Goal: Transaction & Acquisition: Book appointment/travel/reservation

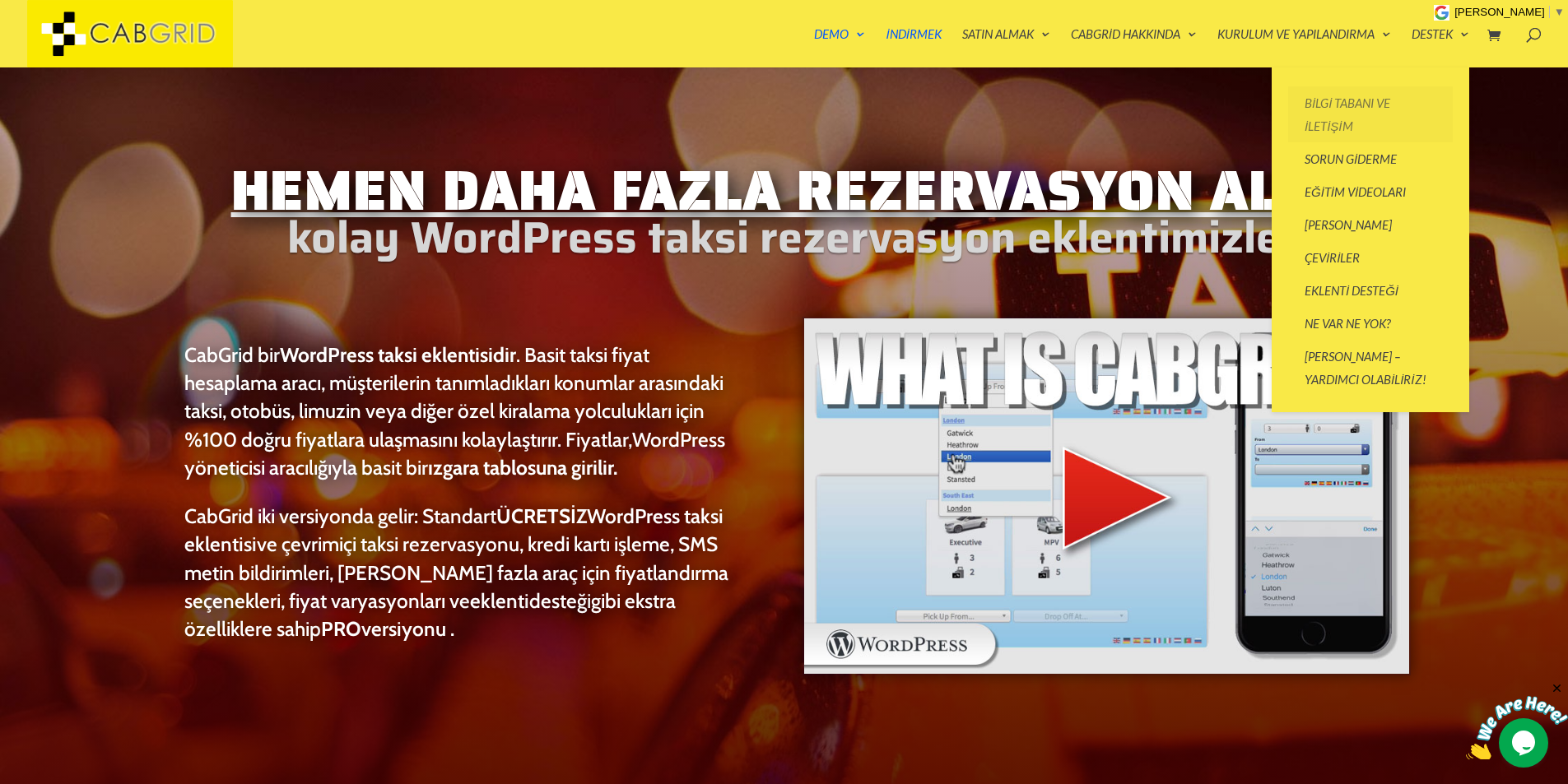
click at [1345, 111] on link "Bilgi Tabanı ve İletişim" at bounding box center [1371, 114] width 165 height 56
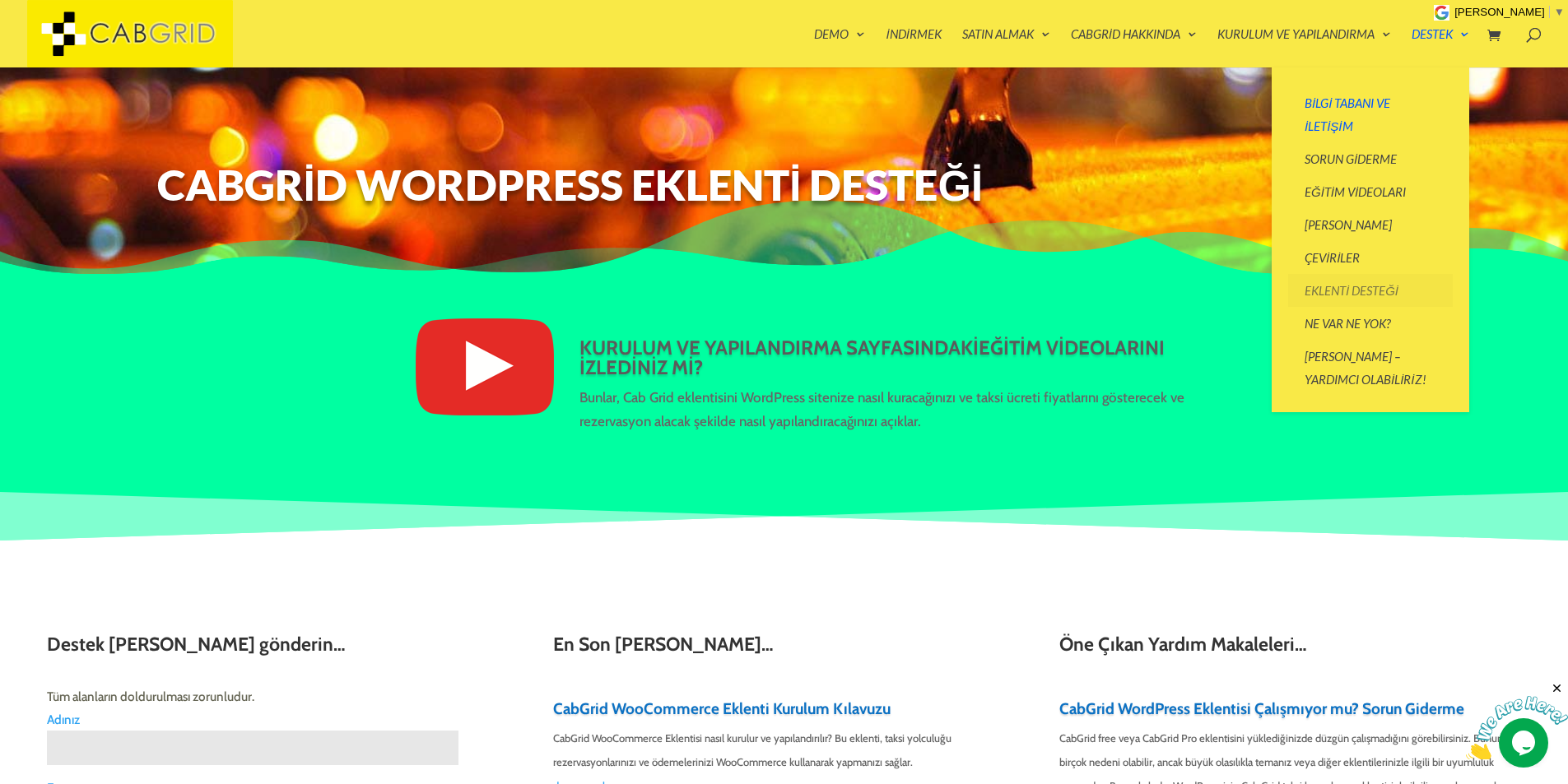
click at [1355, 284] on font "Eklenti Desteği" at bounding box center [1351, 291] width 94 height 15
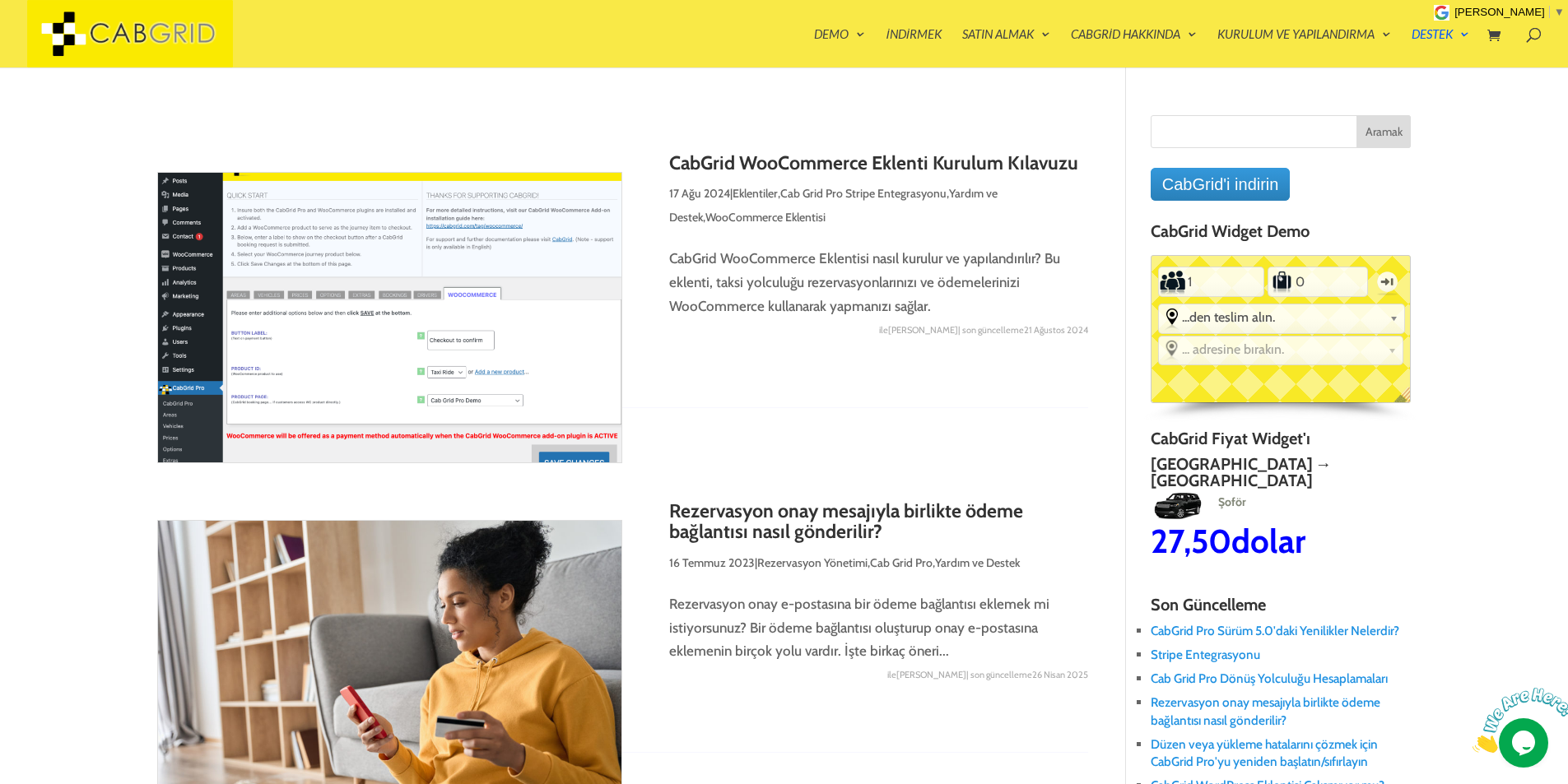
click at [1232, 334] on li "From Pick up from... Gatwick Airport Heathrow Airport Stansted Heathrow Airport…" at bounding box center [1282, 319] width 247 height 31
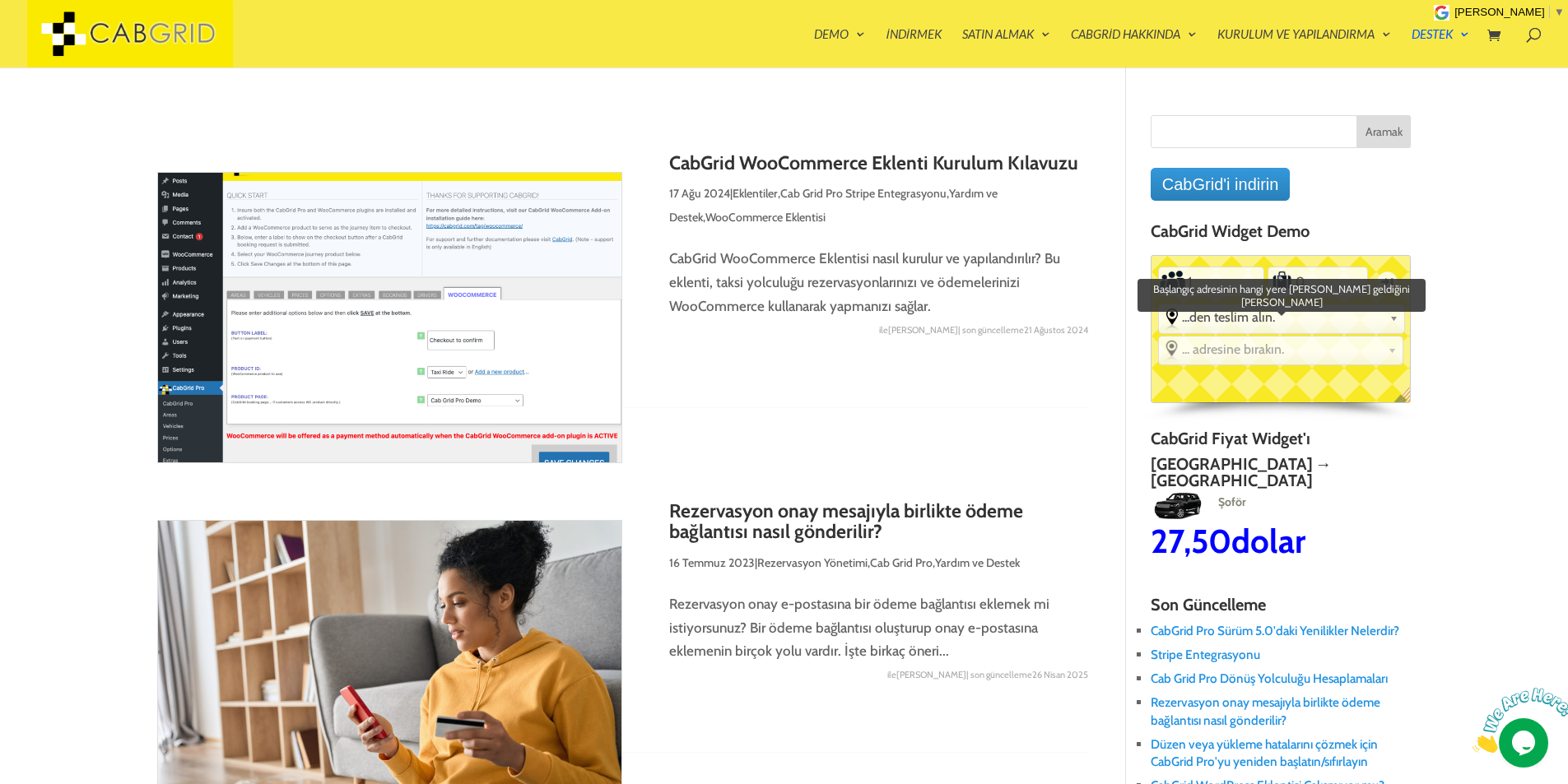
click at [1229, 324] on font "...den teslim alın." at bounding box center [1228, 317] width 93 height 16
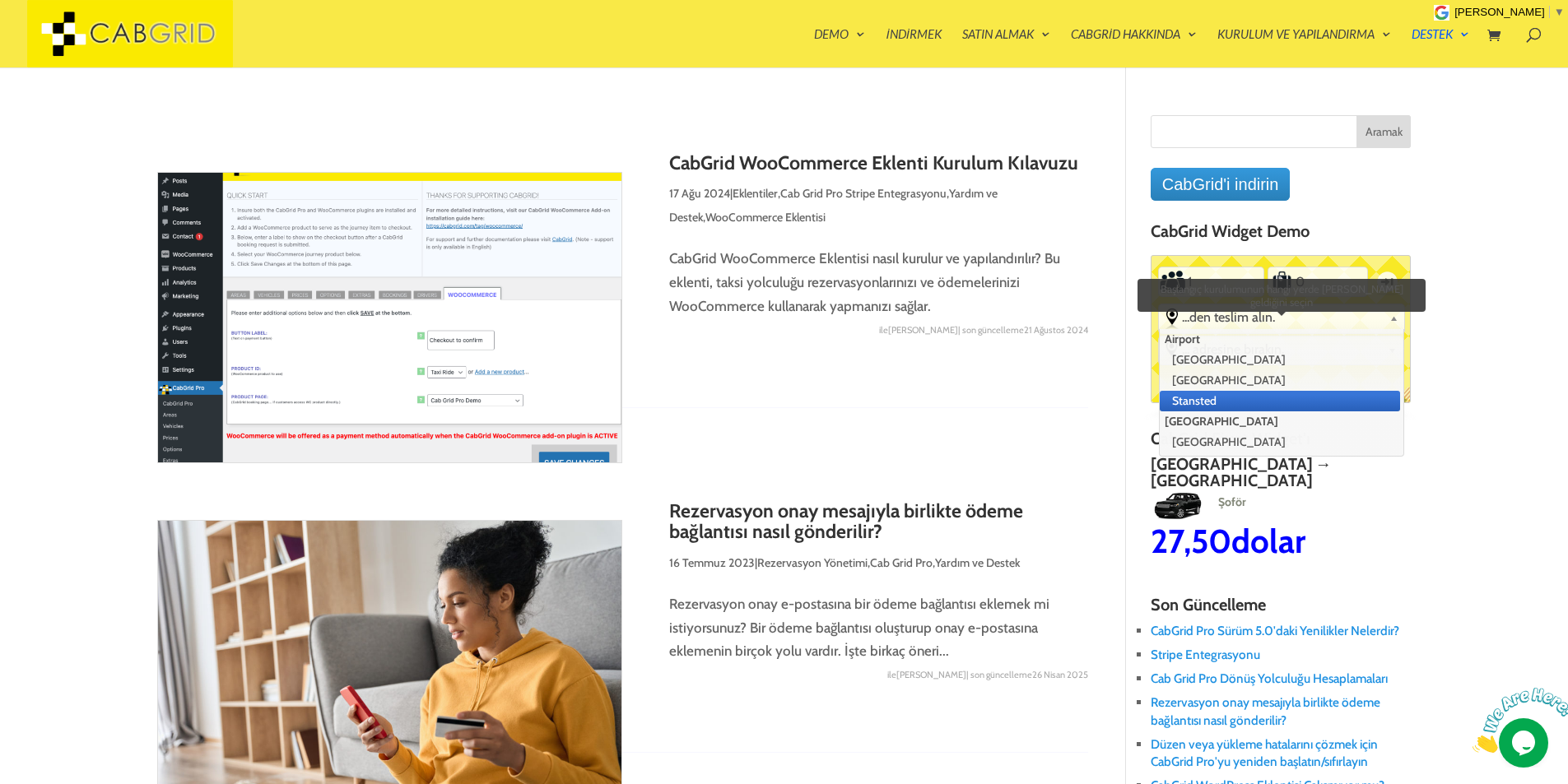
click at [1255, 396] on li "Stansted" at bounding box center [1279, 401] width 240 height 21
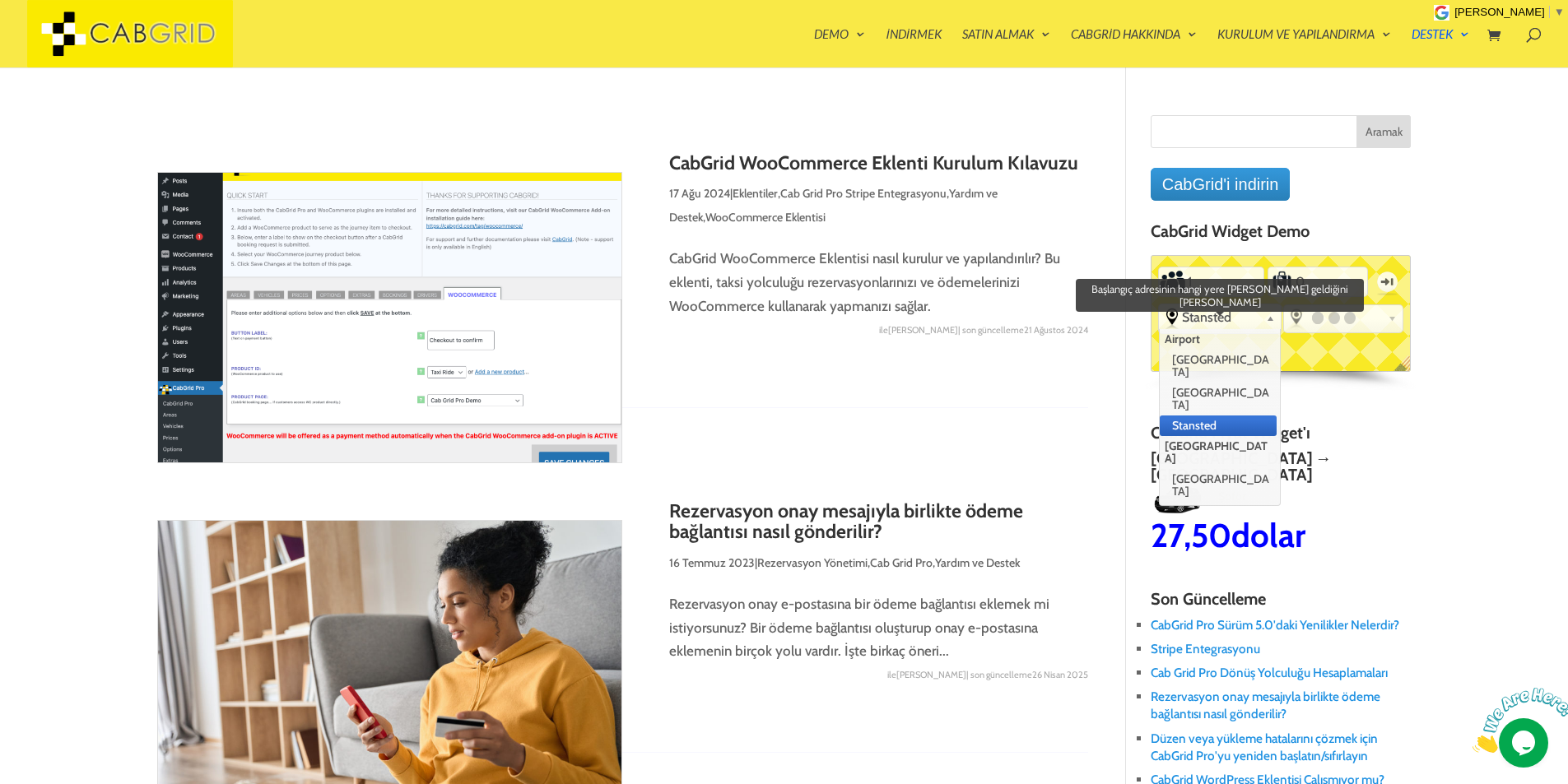
click at [1222, 313] on span "Stansted" at bounding box center [1220, 317] width 78 height 16
click at [1221, 416] on li "Stansted" at bounding box center [1217, 426] width 117 height 21
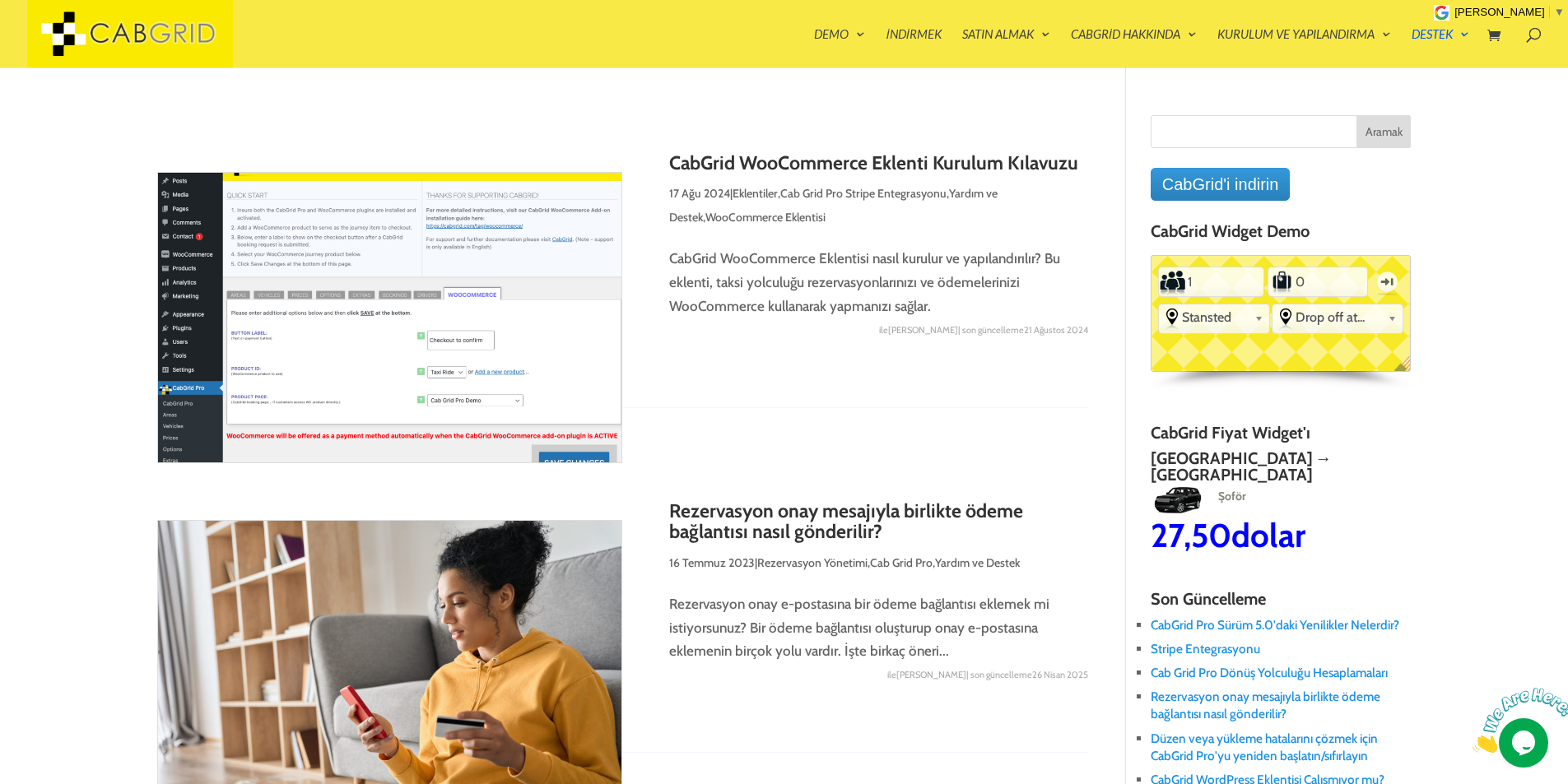
click at [1360, 342] on div "Standard PEAK ACCOUNT Yolcular 1 Bagaj 0 Tek Yön From Pick up from... Gatwick A…" at bounding box center [1281, 313] width 261 height 117
click at [1361, 334] on li "To Drop off at... Gatwick Airport Heathrow Airport Stansted Heathrow Airport Dr…" at bounding box center [1337, 319] width 132 height 31
click at [1357, 329] on div "Drop off at..." at bounding box center [1337, 318] width 130 height 26
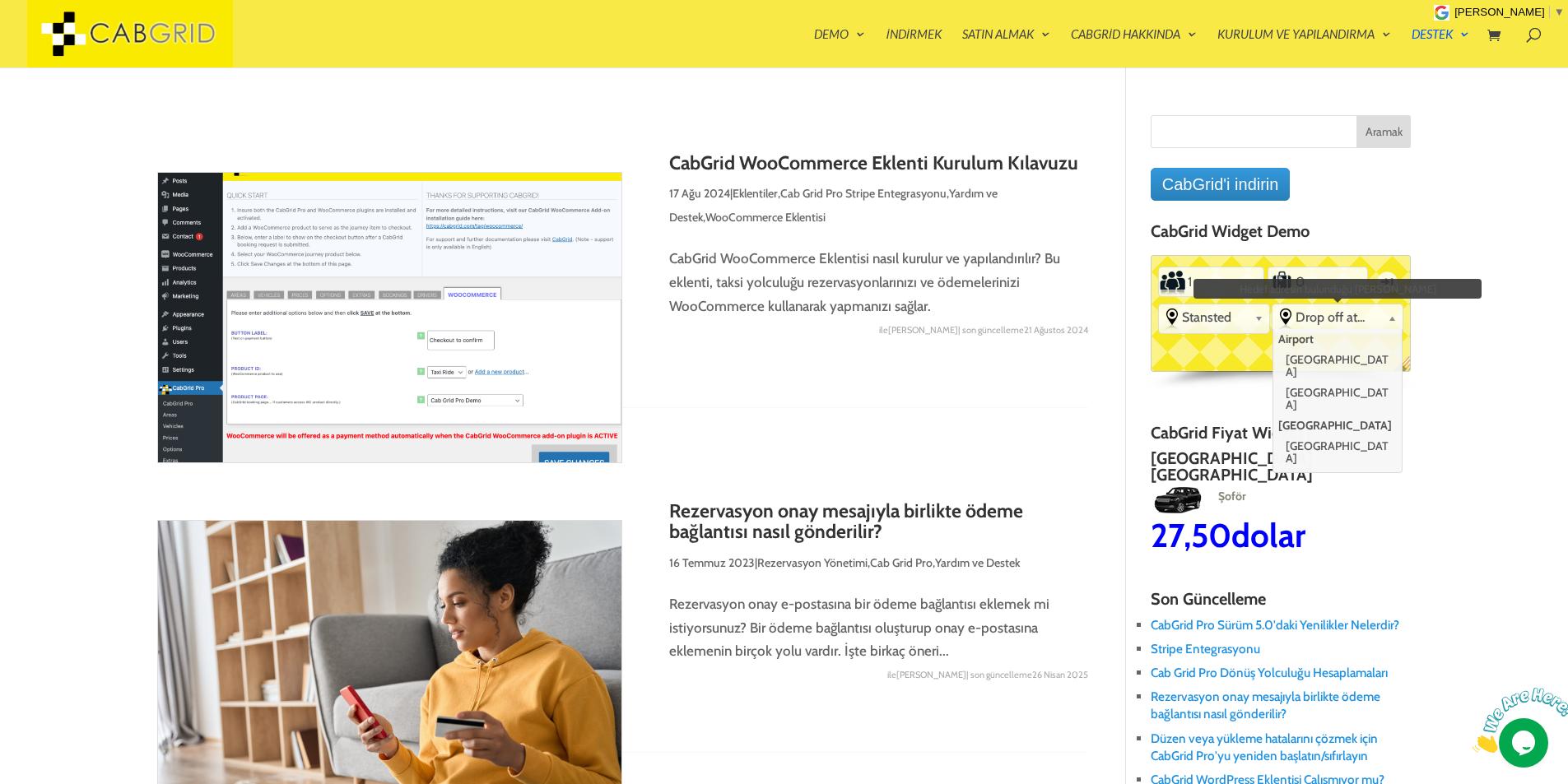
drag, startPoint x: 1357, startPoint y: 329, endPoint x: 1315, endPoint y: 408, distance: 89.5
click at [1320, 416] on li "London" at bounding box center [1336, 426] width 125 height 21
click at [1315, 416] on li "London" at bounding box center [1336, 426] width 125 height 21
click at [1316, 383] on li "Heathrow Airport" at bounding box center [1336, 398] width 125 height 33
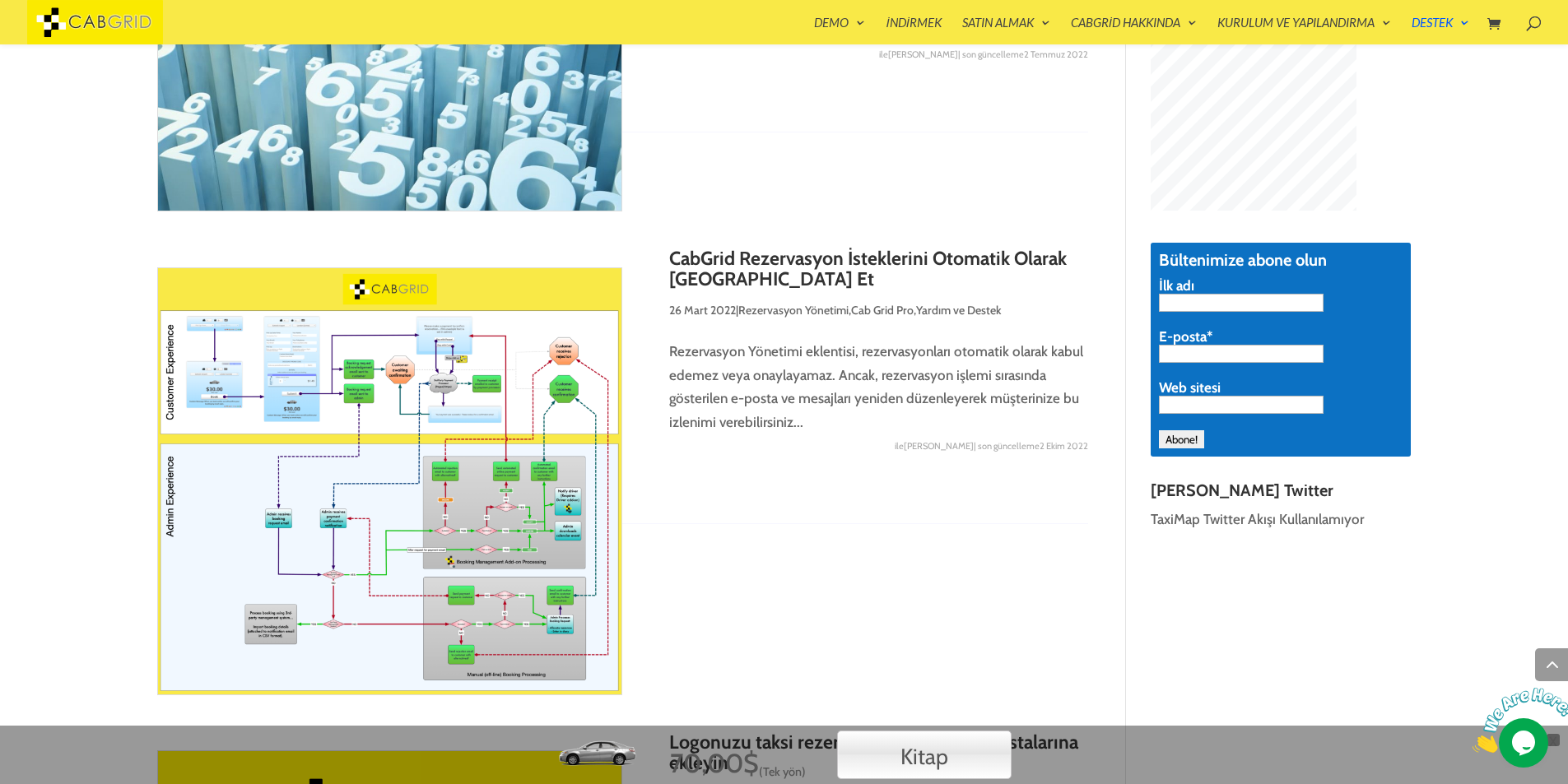
scroll to position [1382, 0]
